Goal: Task Accomplishment & Management: Manage account settings

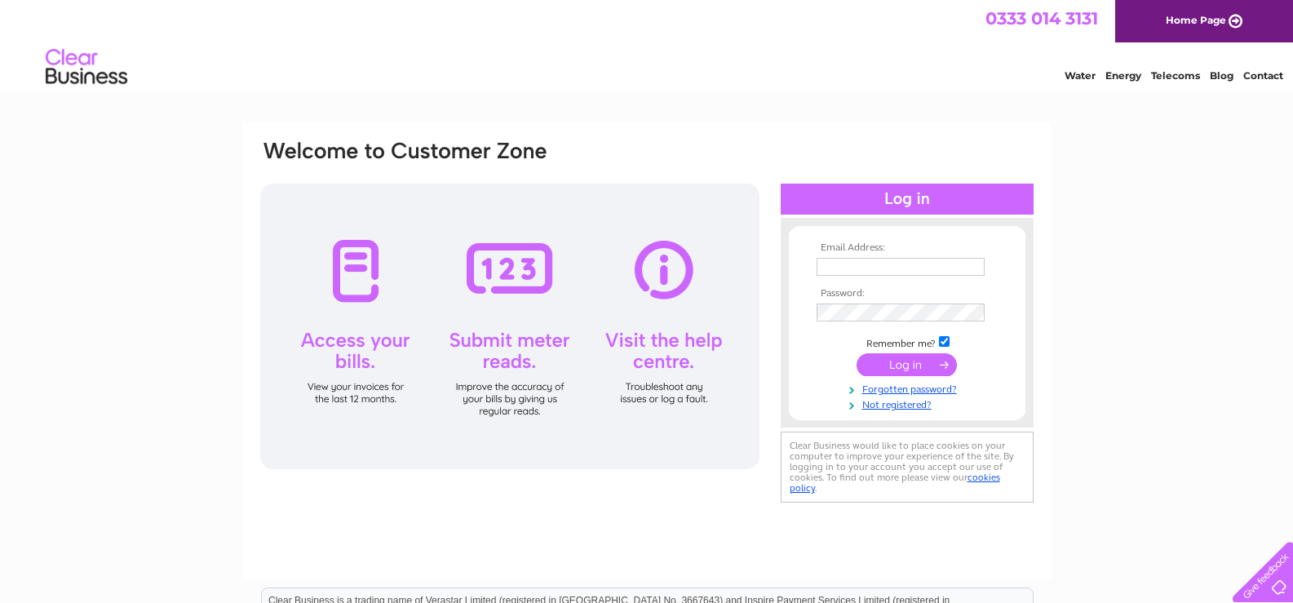
type input "miteshkotecha007@gmail.com"
click at [927, 361] on input "submit" at bounding box center [907, 364] width 100 height 23
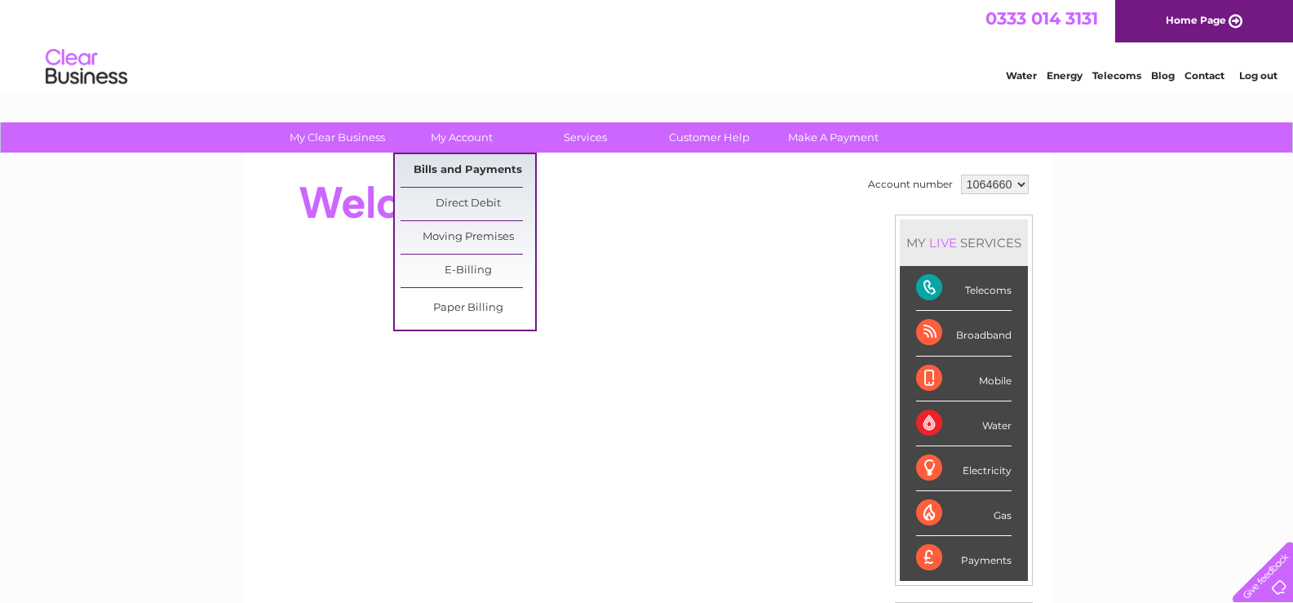
click at [452, 166] on link "Bills and Payments" at bounding box center [468, 170] width 135 height 33
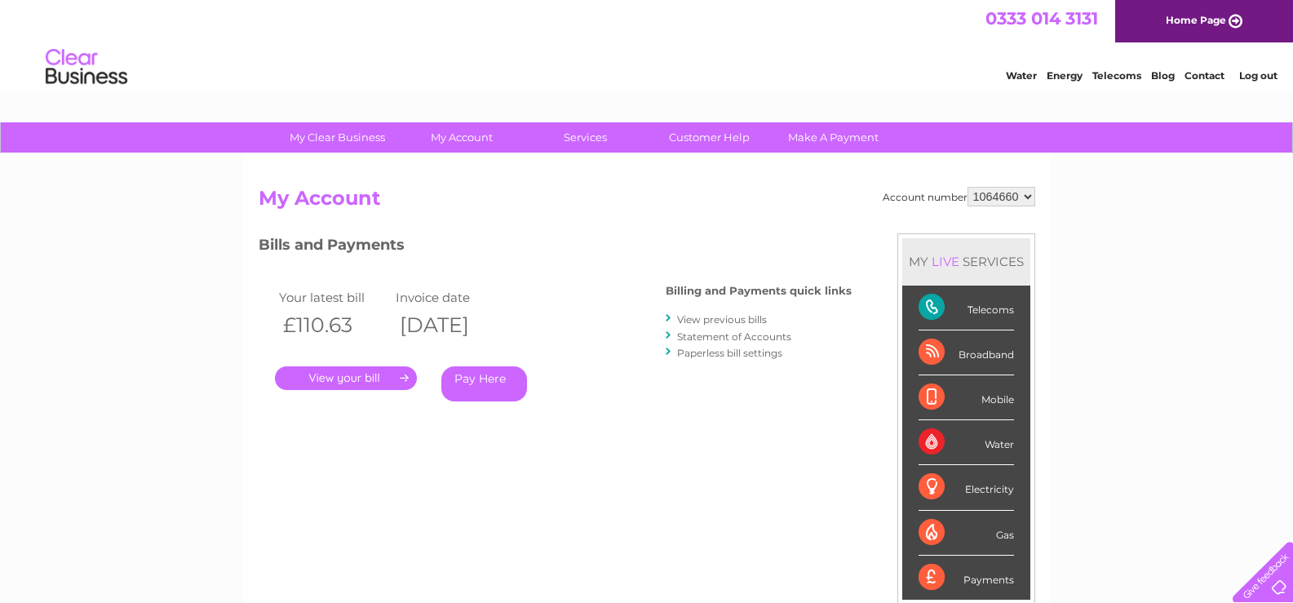
click at [363, 381] on link "." at bounding box center [346, 378] width 142 height 24
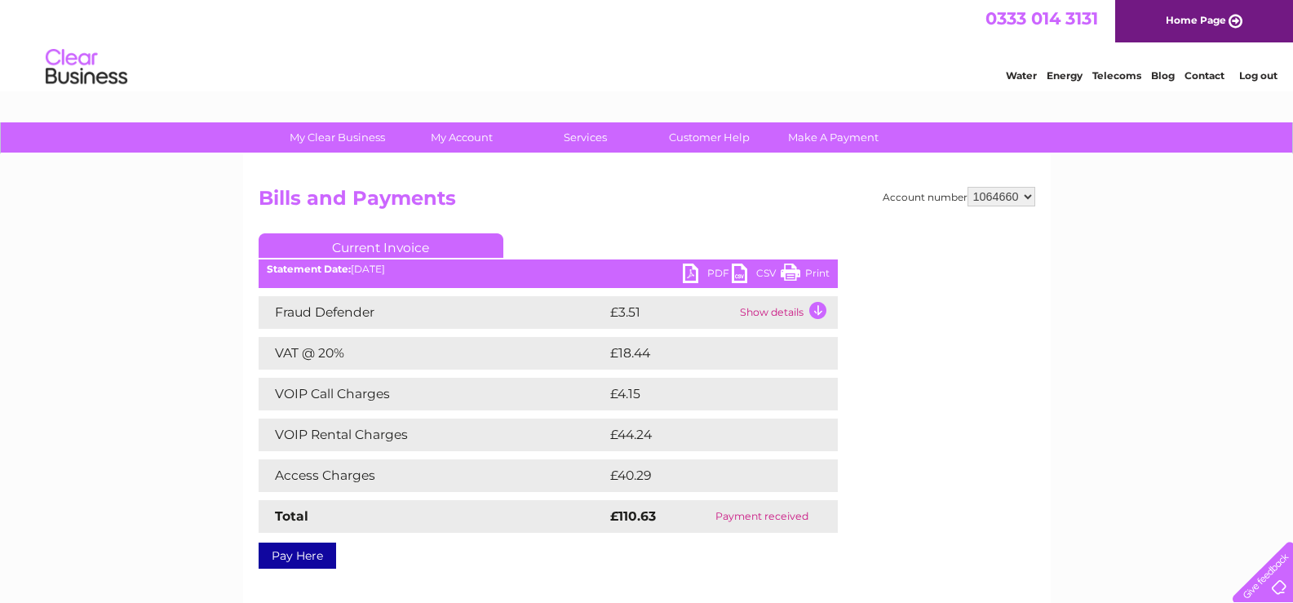
click at [693, 273] on link "PDF" at bounding box center [707, 275] width 49 height 24
